Goal: Transaction & Acquisition: Subscribe to service/newsletter

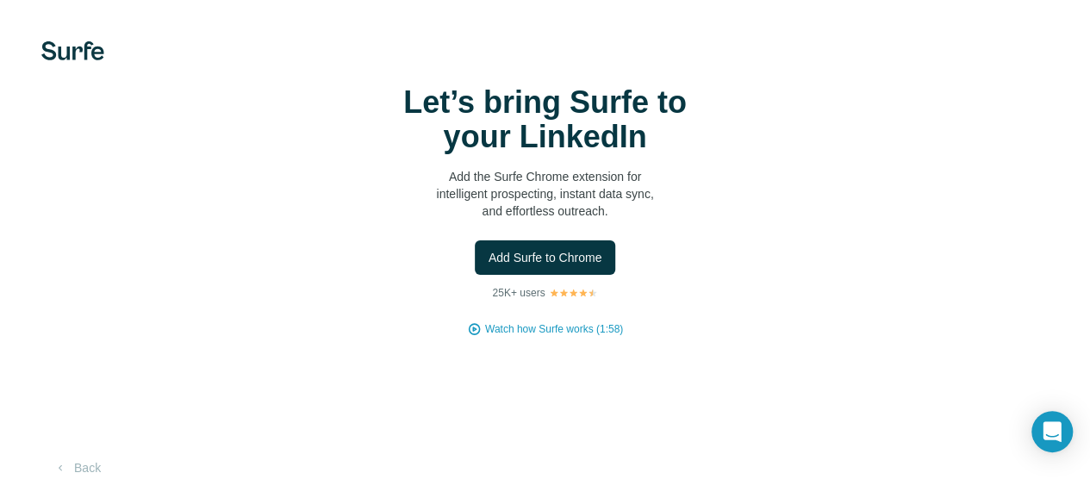
scroll to position [41, 0]
click at [488, 252] on span "Add Surfe to Chrome" at bounding box center [545, 257] width 114 height 17
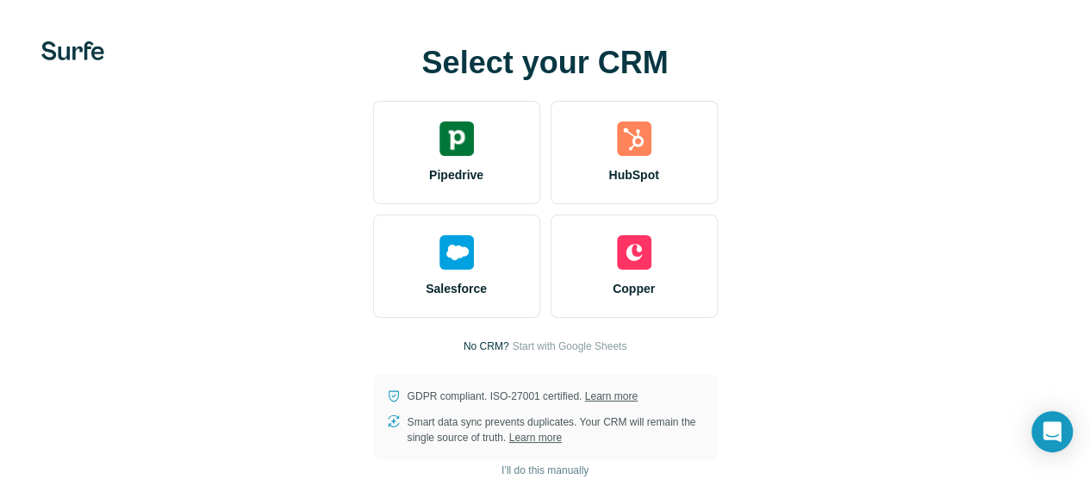
scroll to position [81, 0]
click at [512, 339] on span "Start with Google Sheets" at bounding box center [569, 347] width 115 height 16
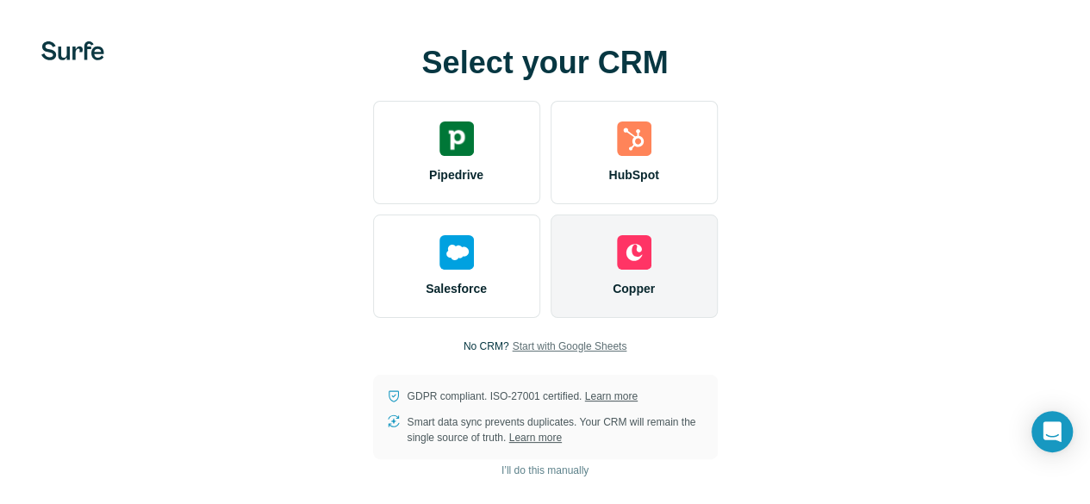
scroll to position [0, 0]
